Goal: Check status

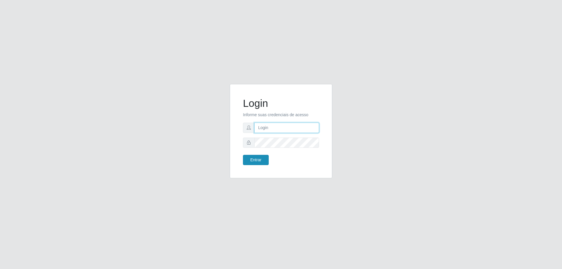
type input "[EMAIL_ADDRESS][DOMAIN_NAME]"
click at [257, 157] on button "Entrar" at bounding box center [256, 160] width 26 height 10
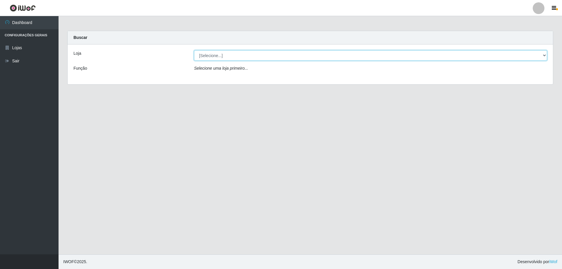
click at [223, 55] on select "[Selecione...] SuperShow Bis - [GEOGRAPHIC_DATA]" at bounding box center [370, 55] width 353 height 10
select select "59"
click at [194, 50] on select "[Selecione...] SuperShow Bis - [GEOGRAPHIC_DATA]" at bounding box center [370, 55] width 353 height 10
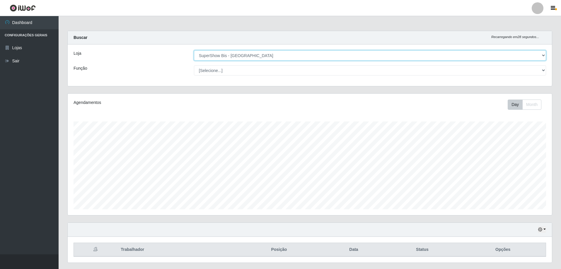
scroll to position [16, 0]
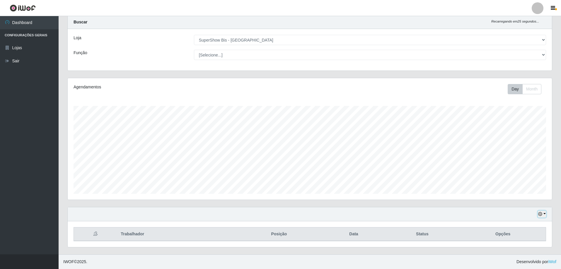
click at [542, 215] on icon "button" at bounding box center [540, 214] width 4 height 4
click at [511, 168] on button "1 dia" at bounding box center [522, 168] width 46 height 12
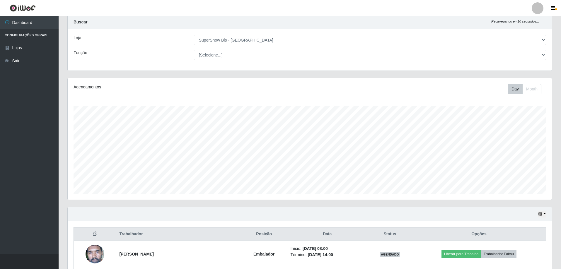
scroll to position [68, 0]
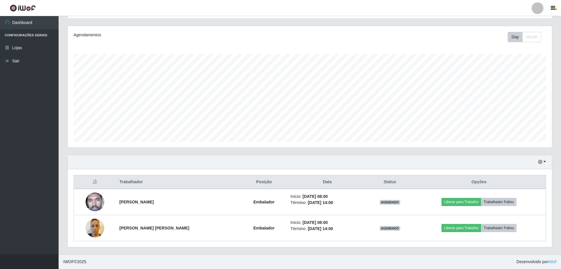
click at [547, 161] on div "Hoje 1 dia 3 dias 1 Semana Não encerrados" at bounding box center [310, 162] width 484 height 14
click at [543, 163] on button "button" at bounding box center [542, 162] width 8 height 7
click at [514, 199] on button "3 dias" at bounding box center [522, 197] width 46 height 12
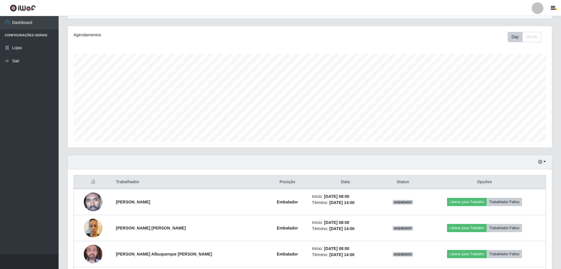
scroll to position [120, 0]
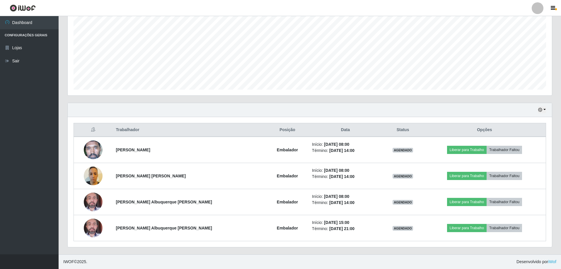
click at [486, 116] on div "Hoje 1 dia 3 dias 1 Semana Não encerrados" at bounding box center [310, 110] width 484 height 14
click at [544, 110] on button "button" at bounding box center [542, 110] width 8 height 7
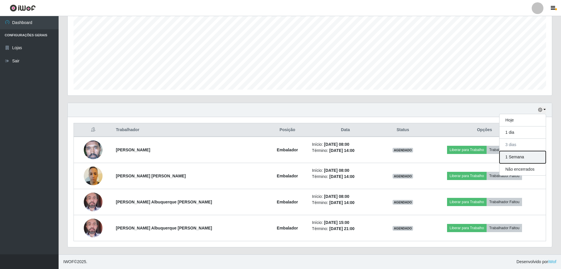
click at [514, 159] on button "1 Semana" at bounding box center [522, 157] width 46 height 12
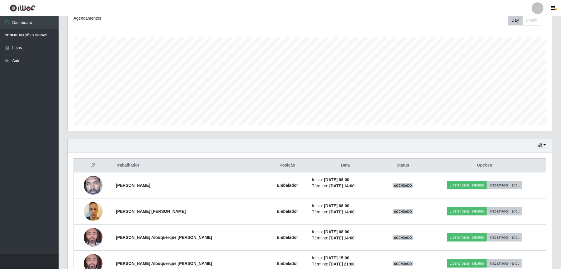
scroll to position [55, 0]
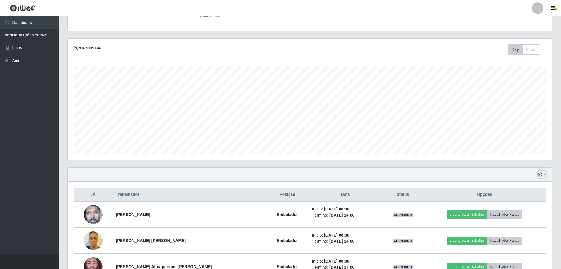
click at [543, 175] on button "button" at bounding box center [542, 174] width 8 height 7
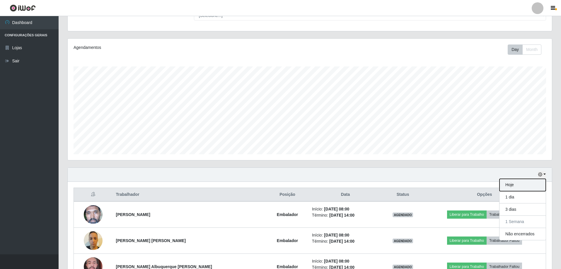
click at [520, 184] on button "Hoje" at bounding box center [522, 185] width 46 height 12
